Goal: Book appointment/travel/reservation

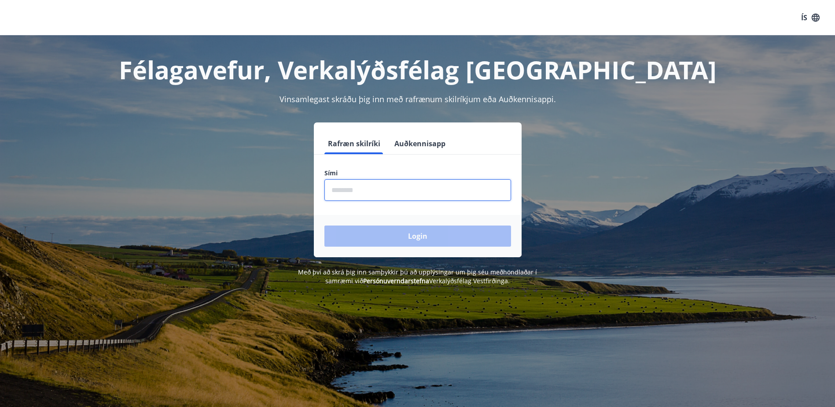
click at [424, 193] on input "phone" at bounding box center [417, 190] width 187 height 22
type input "********"
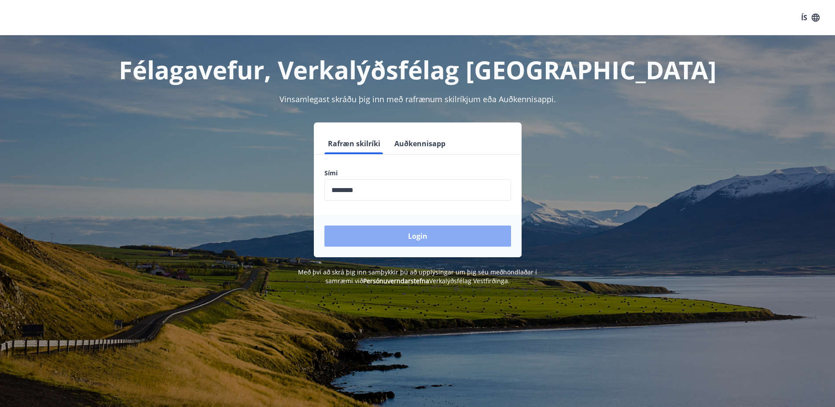
click at [399, 236] on button "Login" at bounding box center [417, 235] width 187 height 21
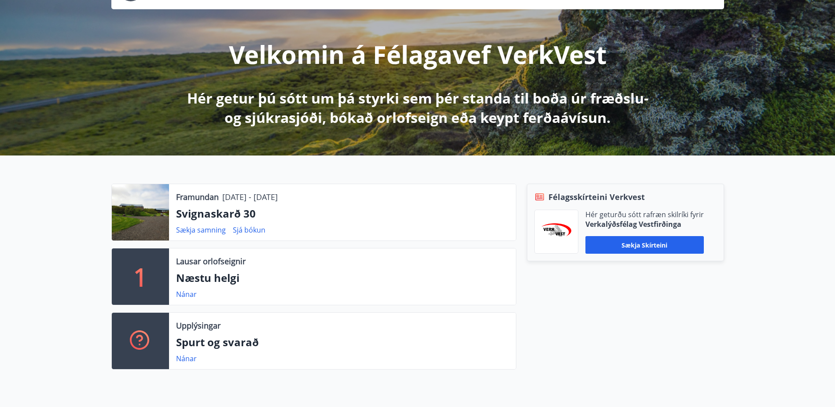
scroll to position [132, 0]
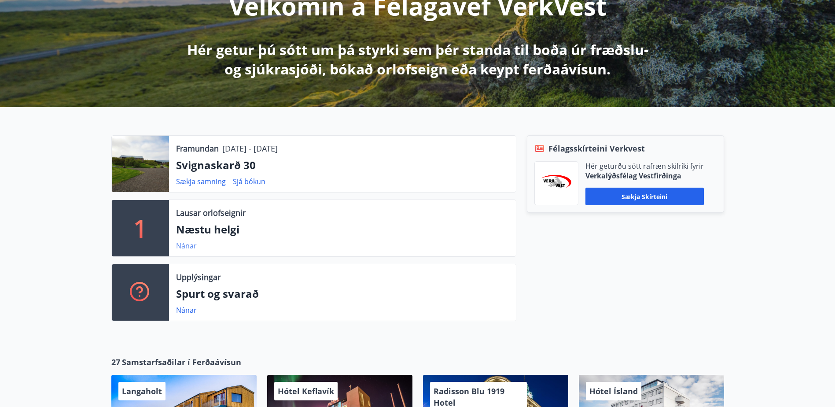
click at [192, 247] on link "Nánar" at bounding box center [186, 246] width 21 height 10
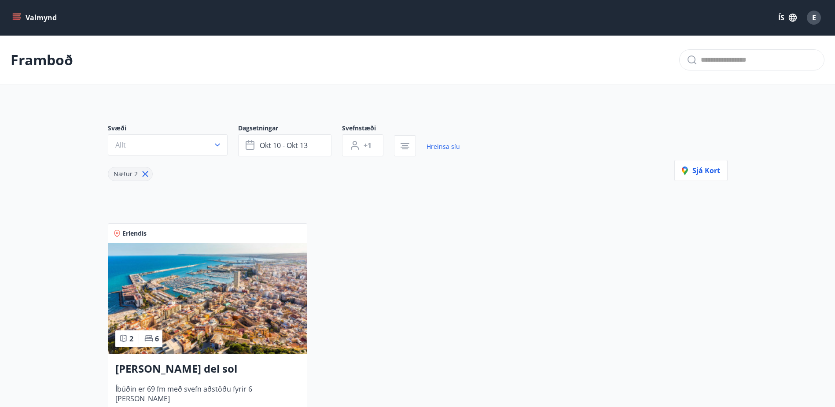
click at [28, 11] on button "Valmynd" at bounding box center [36, 18] width 50 height 16
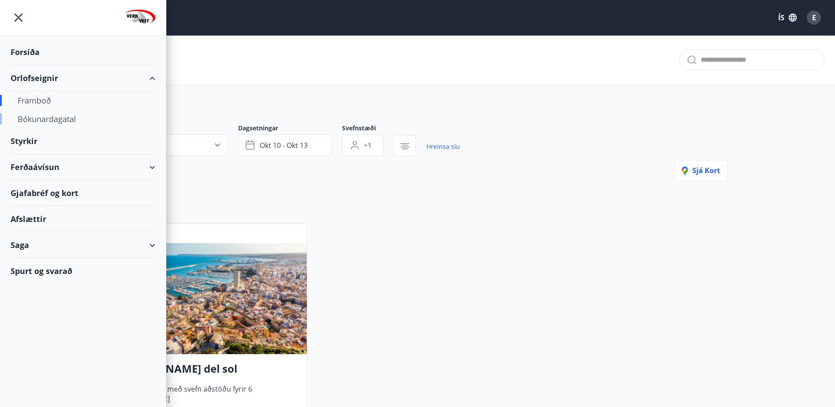
click at [44, 122] on div "Bókunardagatal" at bounding box center [83, 119] width 131 height 18
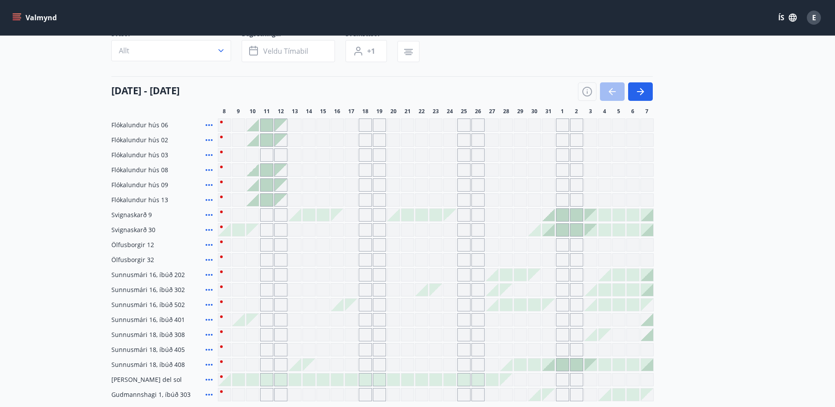
scroll to position [88, 0]
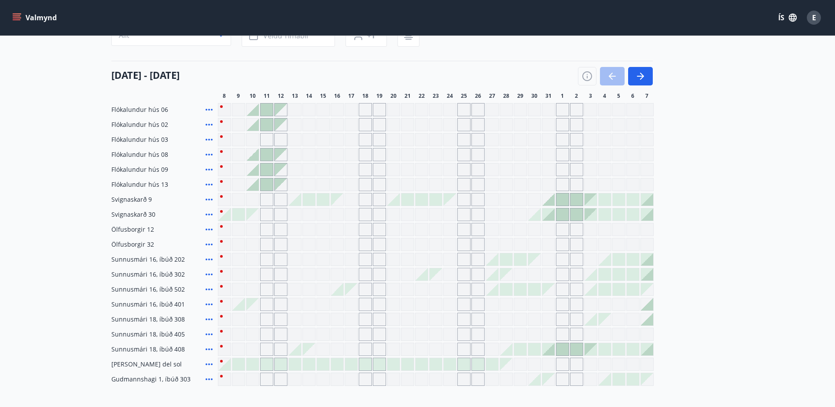
click at [253, 155] on div at bounding box center [253, 154] width 12 height 12
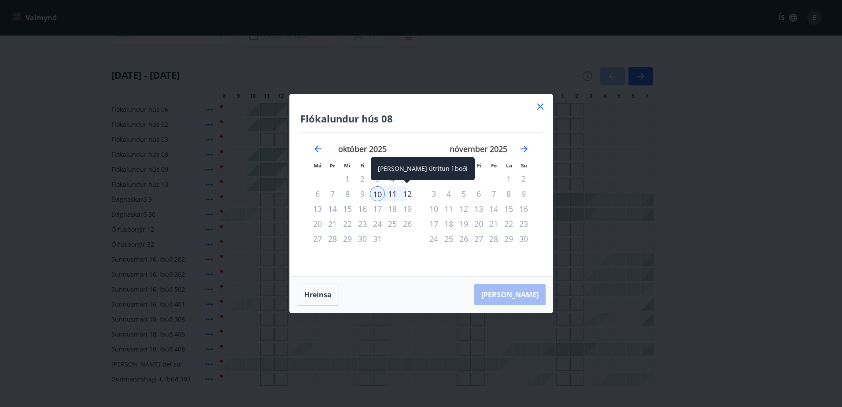
click at [404, 191] on div "12" at bounding box center [407, 193] width 15 height 15
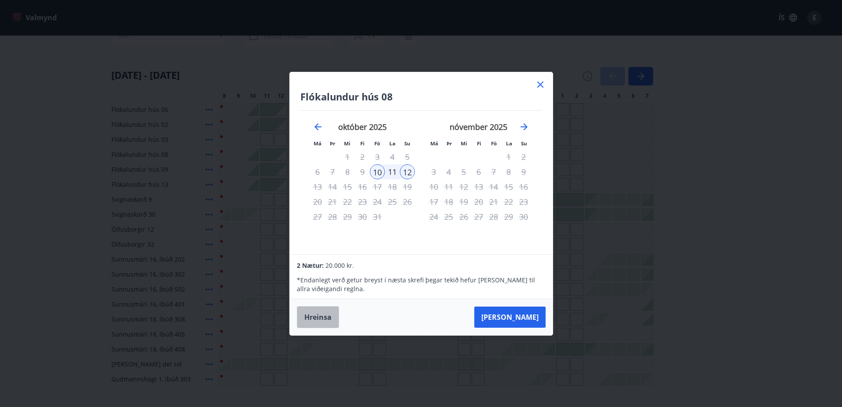
click at [317, 317] on button "Hreinsa" at bounding box center [318, 317] width 42 height 22
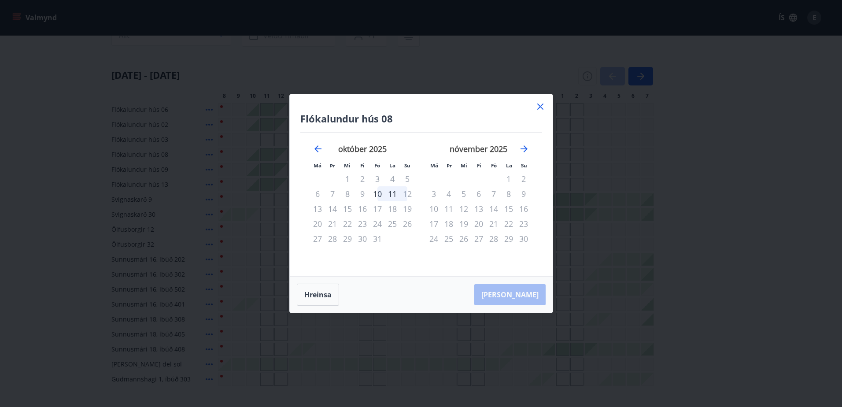
click at [542, 106] on icon at bounding box center [540, 106] width 11 height 11
click at [540, 103] on div "Gráir dagar eru ekki bókanlegir" at bounding box center [534, 109] width 13 height 13
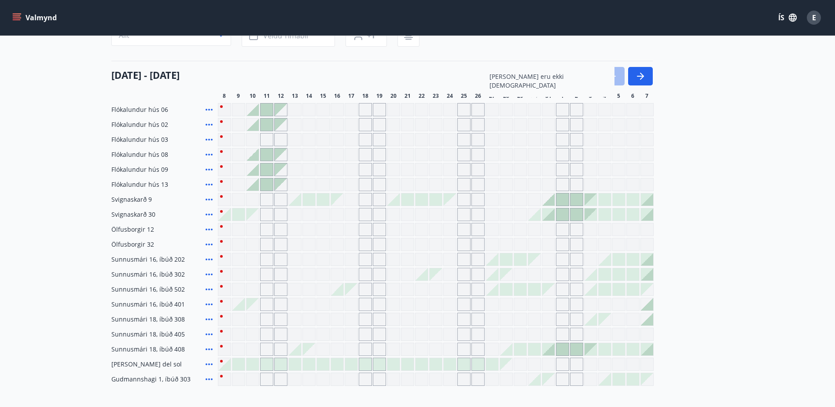
click at [639, 73] on icon "button" at bounding box center [640, 76] width 11 height 11
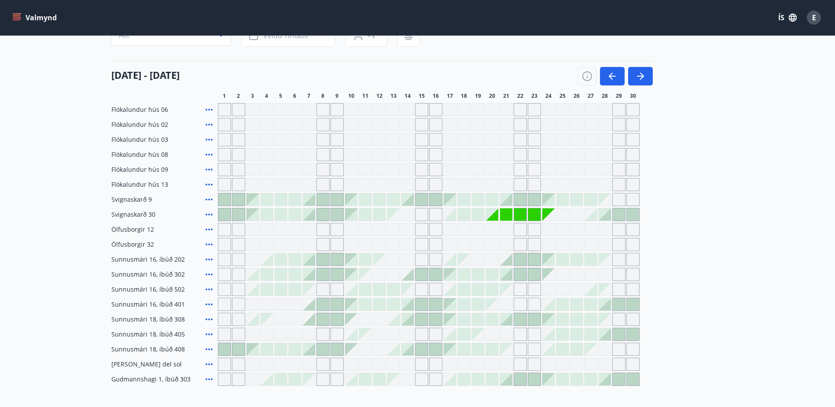
click at [339, 257] on div at bounding box center [337, 259] width 12 height 12
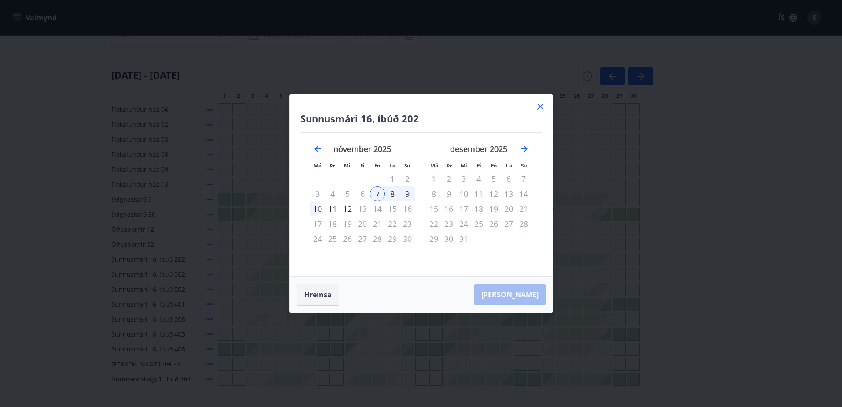
click at [321, 301] on button "Hreinsa" at bounding box center [318, 295] width 42 height 22
click at [539, 107] on icon at bounding box center [540, 106] width 11 height 11
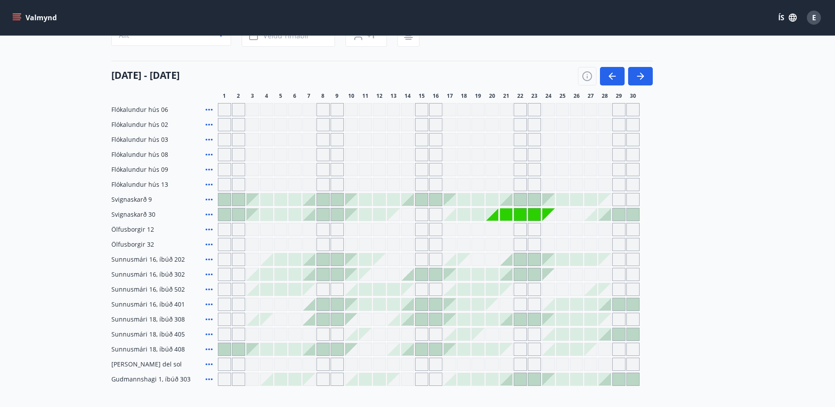
click at [350, 263] on div at bounding box center [351, 259] width 12 height 12
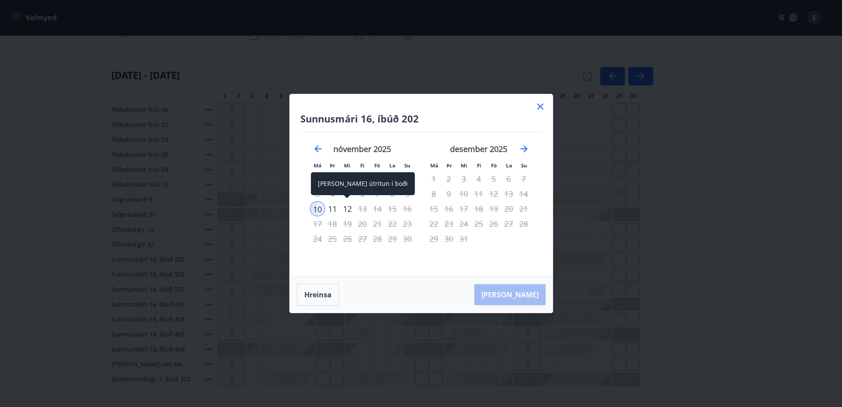
click at [346, 210] on div "12" at bounding box center [347, 208] width 15 height 15
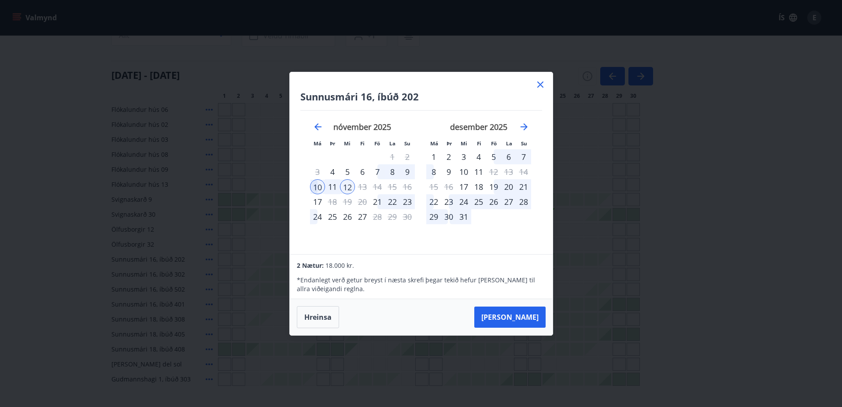
click at [542, 84] on icon at bounding box center [540, 84] width 11 height 11
